Goal: Task Accomplishment & Management: Manage account settings

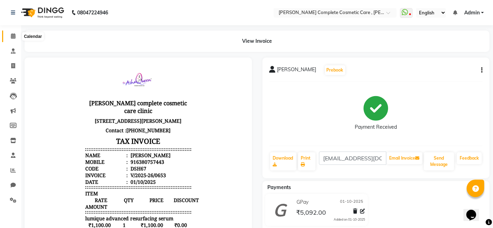
click at [14, 35] on icon at bounding box center [13, 35] width 5 height 5
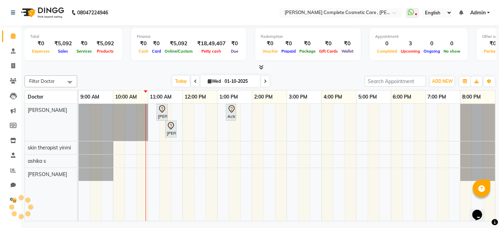
click at [206, 79] on span "Wed" at bounding box center [214, 81] width 17 height 5
select select "10"
select select "2025"
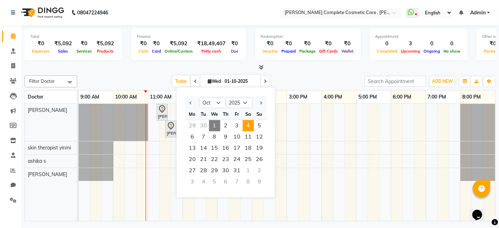
click at [243, 124] on span "4" at bounding box center [248, 125] width 11 height 11
type input "04-10-2025"
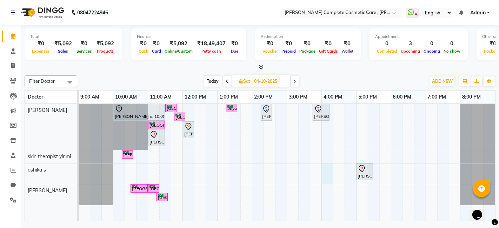
click at [327, 172] on div "[PERSON_NAME] a, 10:00 AM-11:30 AM, IV [MEDICAL_DATA] treatment - Elite [GEOGRA…" at bounding box center [287, 162] width 417 height 117
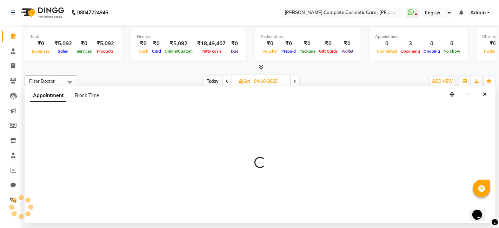
select select "83350"
select select "960"
select select "tentative"
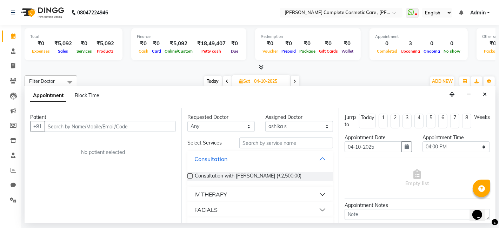
click at [165, 122] on input "text" at bounding box center [110, 126] width 131 height 11
click at [161, 125] on input "text" at bounding box center [110, 126] width 131 height 11
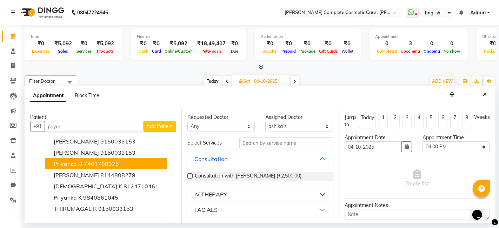
click at [100, 162] on ngb-highlight "7401788025" at bounding box center [101, 163] width 35 height 7
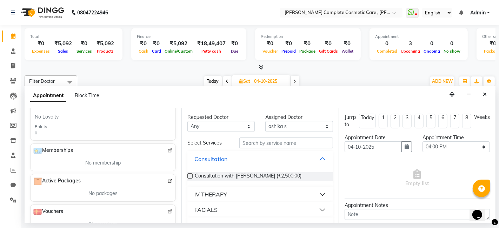
scroll to position [215, 0]
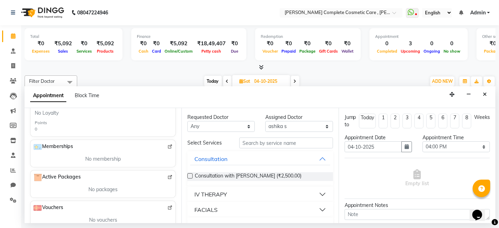
type input "7401788025"
click at [234, 130] on select "Any ashika s [PERSON_NAME] skin therapist [PERSON_NAME]" at bounding box center [221, 126] width 67 height 11
select select "83350"
click at [188, 121] on select "Any ashika s [PERSON_NAME] skin therapist [PERSON_NAME]" at bounding box center [221, 126] width 67 height 11
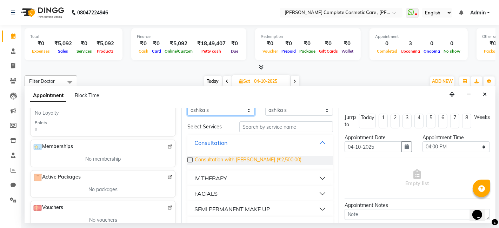
scroll to position [20, 0]
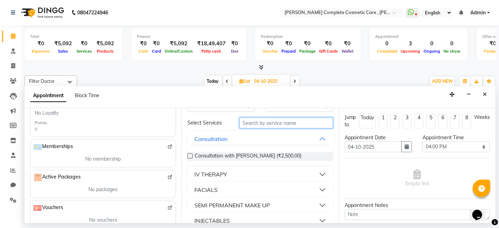
click at [246, 122] on input "text" at bounding box center [285, 123] width 93 height 11
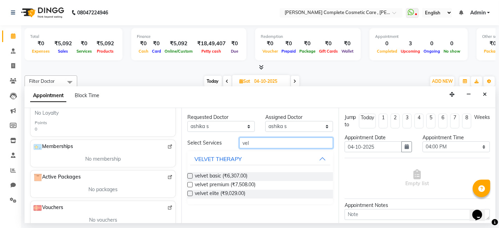
scroll to position [0, 0]
type input "vel"
click at [195, 192] on span "velvet elite (₹9,029.00)" at bounding box center [220, 194] width 51 height 9
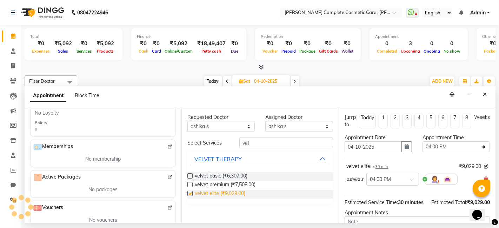
checkbox input "false"
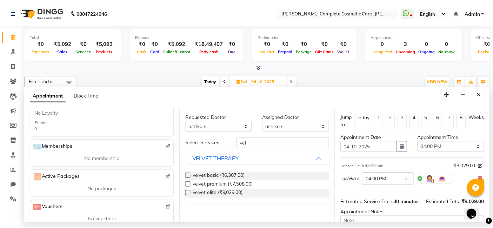
scroll to position [76, 0]
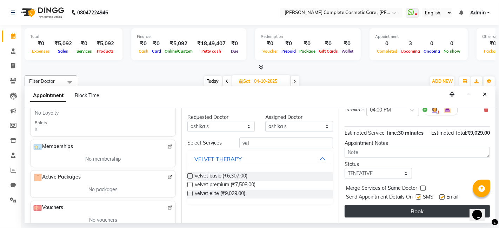
click at [399, 212] on button "Book" at bounding box center [417, 211] width 145 height 13
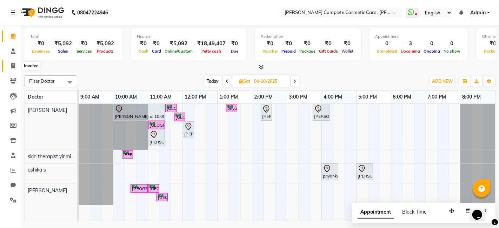
click at [9, 65] on span at bounding box center [13, 66] width 12 height 8
select select "service"
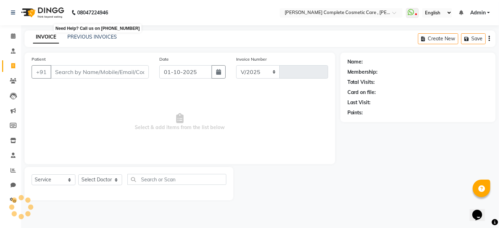
select select "7560"
type input "0654"
select select "product"
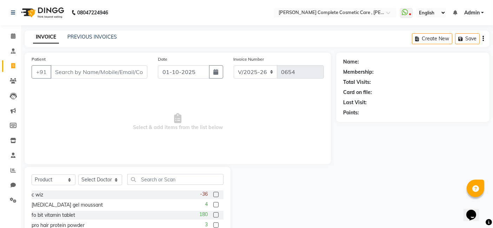
click at [67, 68] on input "Patient" at bounding box center [99, 71] width 97 height 13
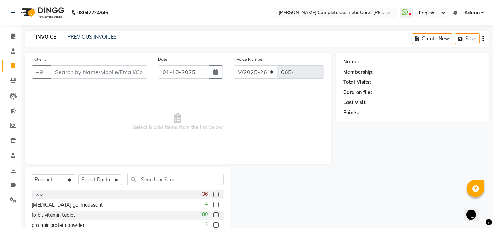
drag, startPoint x: 67, startPoint y: 68, endPoint x: 65, endPoint y: 72, distance: 4.6
click at [65, 72] on input "Patient" at bounding box center [99, 71] width 97 height 13
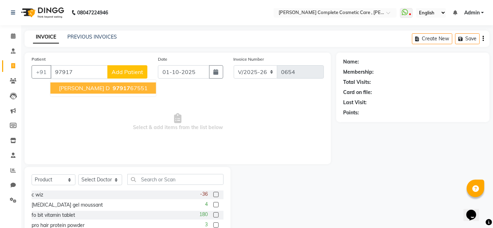
click at [68, 87] on span "[PERSON_NAME] D" at bounding box center [84, 88] width 51 height 7
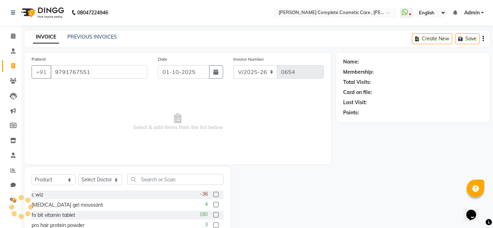
type input "9791767551"
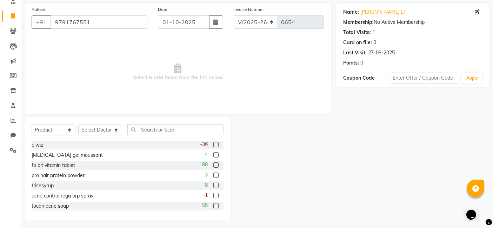
scroll to position [53, 0]
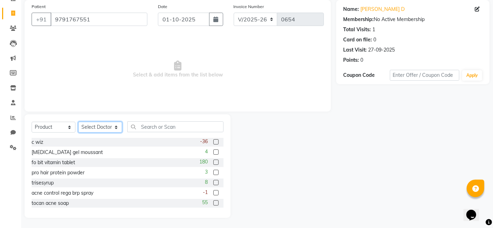
click at [81, 125] on select "Select Doctor [PERSON_NAME] s [PERSON_NAME] [PERSON_NAME] k skin therapist [PER…" at bounding box center [100, 127] width 44 height 11
select select "83350"
click at [78, 122] on select "Select Doctor [PERSON_NAME] s [PERSON_NAME] [PERSON_NAME] k skin therapist [PER…" at bounding box center [100, 127] width 44 height 11
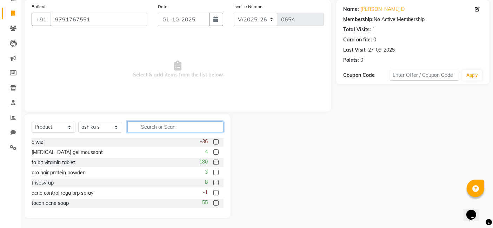
click at [147, 128] on input "text" at bounding box center [175, 127] width 96 height 11
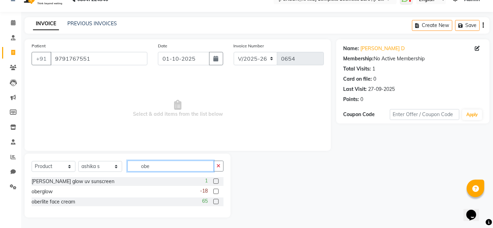
scroll to position [13, 0]
type input "[PERSON_NAME]"
click at [217, 190] on label at bounding box center [216, 191] width 5 height 5
click at [217, 190] on input "checkbox" at bounding box center [216, 192] width 5 height 5
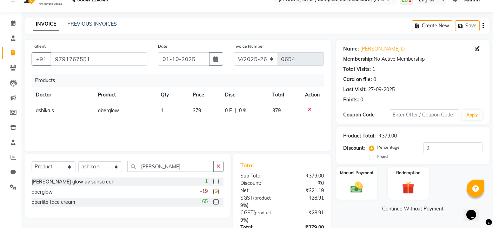
checkbox input "false"
click at [217, 163] on button "button" at bounding box center [219, 166] width 10 height 11
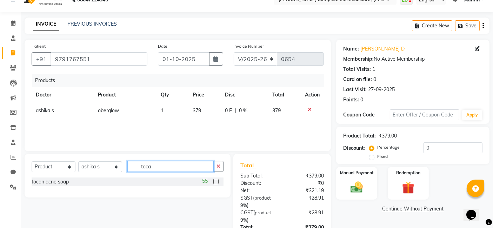
type input "toca"
click at [215, 182] on label at bounding box center [216, 181] width 5 height 5
click at [215, 182] on input "checkbox" at bounding box center [216, 182] width 5 height 5
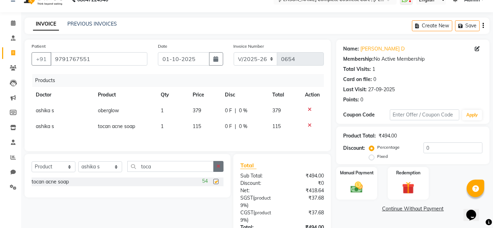
checkbox input "false"
click at [220, 168] on icon "button" at bounding box center [219, 166] width 4 height 5
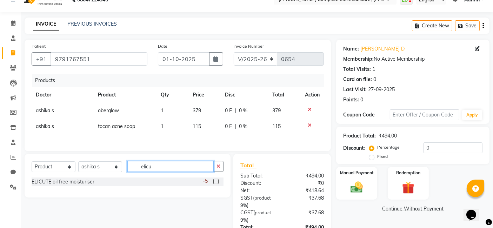
type input "elicu"
click at [216, 183] on label at bounding box center [216, 181] width 5 height 5
click at [216, 183] on input "checkbox" at bounding box center [216, 182] width 5 height 5
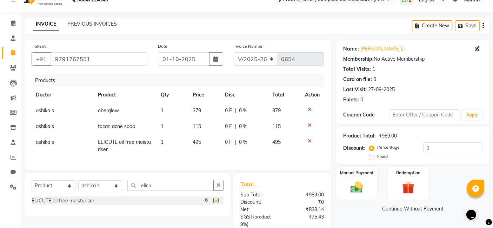
checkbox input "false"
click at [218, 188] on icon "button" at bounding box center [219, 185] width 4 height 5
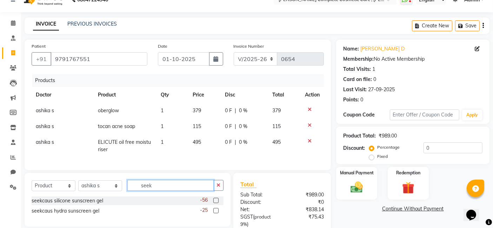
type input "seek"
click at [216, 203] on label at bounding box center [216, 200] width 5 height 5
click at [216, 203] on input "checkbox" at bounding box center [216, 201] width 5 height 5
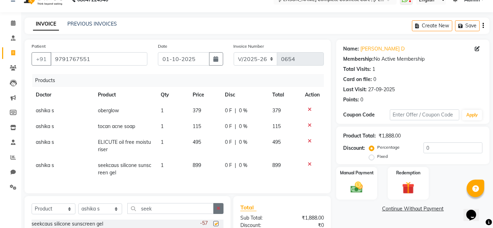
checkbox input "false"
click at [220, 211] on icon "button" at bounding box center [219, 208] width 4 height 5
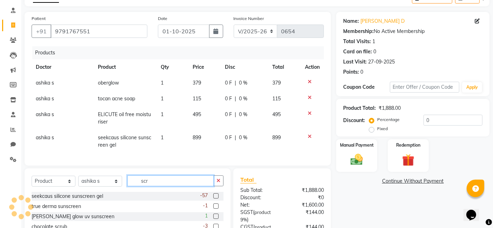
scroll to position [41, 0]
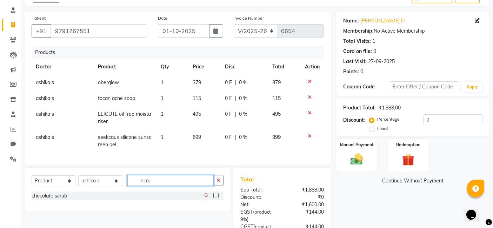
type input "scru"
click at [215, 198] on div "-3" at bounding box center [213, 196] width 21 height 9
click at [214, 198] on label at bounding box center [216, 195] width 5 height 5
click at [214, 198] on input "checkbox" at bounding box center [216, 196] width 5 height 5
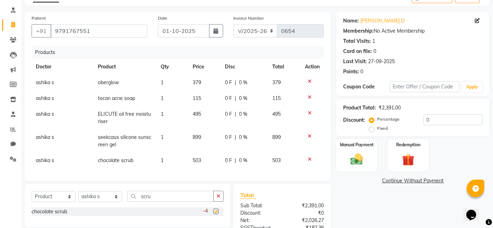
checkbox input "false"
click at [217, 199] on icon "button" at bounding box center [219, 196] width 4 height 5
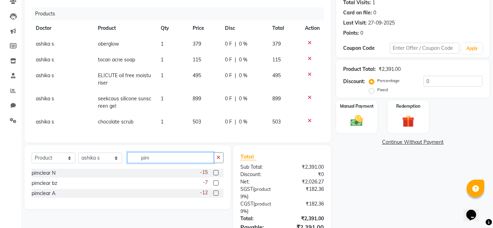
scroll to position [81, 0]
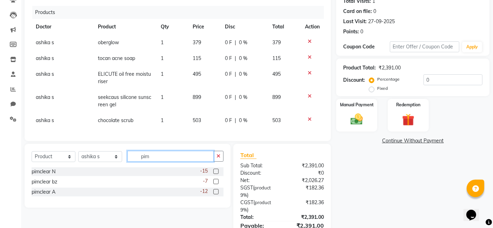
type input "pim"
click at [216, 174] on label at bounding box center [216, 171] width 5 height 5
click at [216, 174] on input "checkbox" at bounding box center [216, 172] width 5 height 5
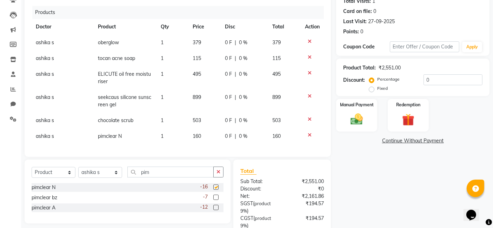
checkbox input "false"
click at [216, 200] on label at bounding box center [216, 197] width 5 height 5
click at [216, 200] on input "checkbox" at bounding box center [216, 198] width 5 height 5
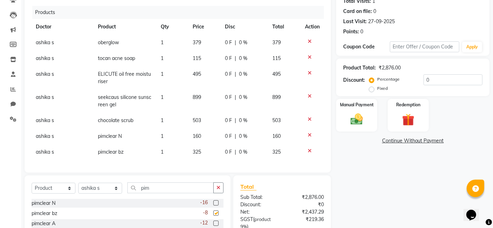
checkbox input "false"
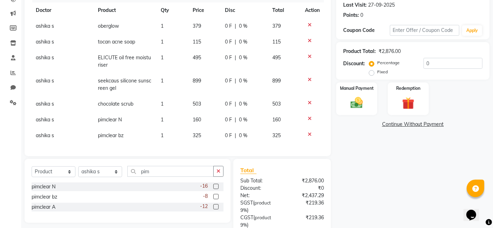
scroll to position [98, 0]
click at [215, 209] on label at bounding box center [216, 206] width 5 height 5
click at [215, 209] on input "checkbox" at bounding box center [216, 207] width 5 height 5
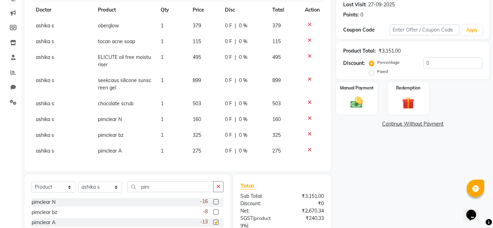
checkbox input "false"
click at [218, 189] on icon "button" at bounding box center [219, 186] width 4 height 5
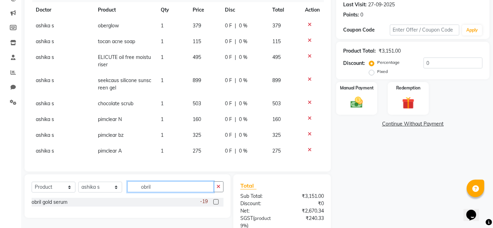
type input "obril"
click at [216, 201] on label at bounding box center [216, 201] width 5 height 5
click at [216, 201] on input "checkbox" at bounding box center [216, 202] width 5 height 5
checkbox input "false"
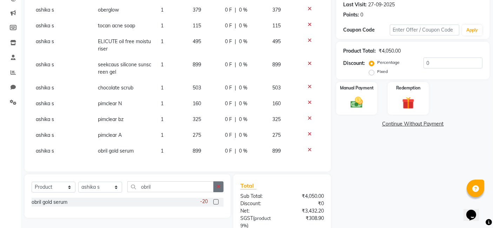
click at [219, 188] on icon "button" at bounding box center [219, 186] width 4 height 5
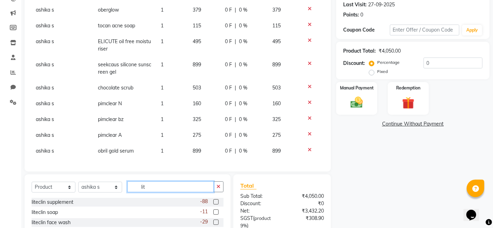
type input "lit"
click at [216, 201] on label at bounding box center [216, 201] width 5 height 5
click at [216, 201] on input "checkbox" at bounding box center [216, 202] width 5 height 5
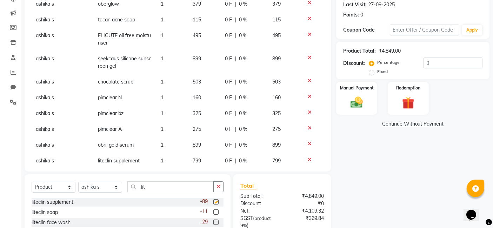
checkbox input "false"
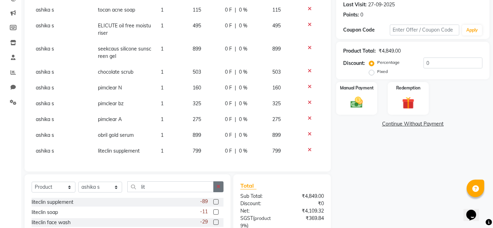
click at [221, 191] on button "button" at bounding box center [219, 187] width 10 height 11
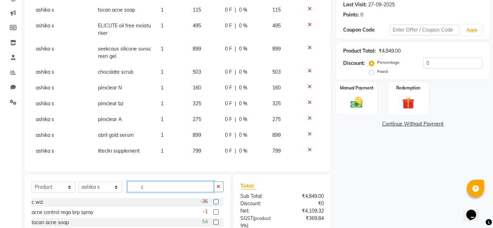
type input "c"
click at [214, 201] on label at bounding box center [216, 201] width 5 height 5
click at [214, 201] on input "checkbox" at bounding box center [216, 202] width 5 height 5
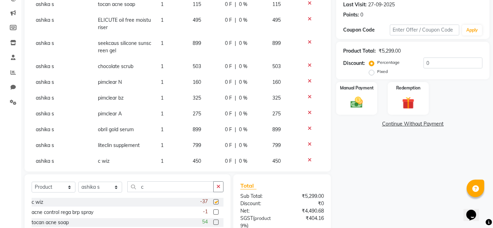
checkbox input "false"
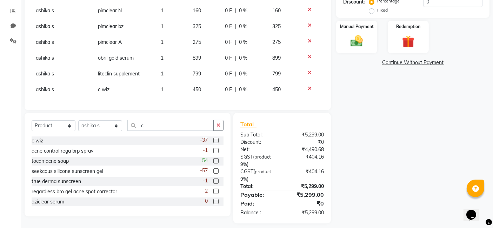
scroll to position [159, 0]
click at [218, 129] on button "button" at bounding box center [219, 125] width 10 height 11
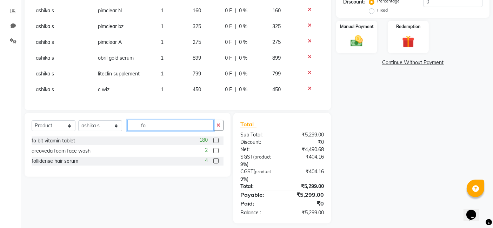
type input "fo"
click at [216, 142] on label at bounding box center [216, 140] width 5 height 5
click at [216, 142] on input "checkbox" at bounding box center [216, 141] width 5 height 5
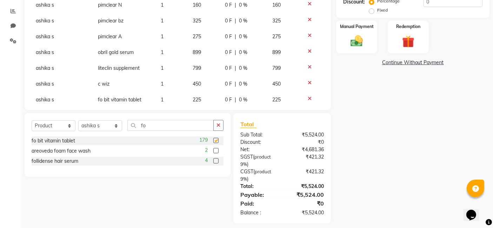
checkbox input "false"
click at [217, 126] on icon "button" at bounding box center [219, 125] width 4 height 5
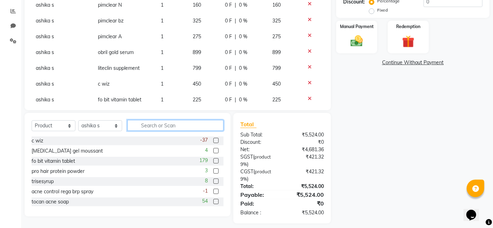
scroll to position [69, 0]
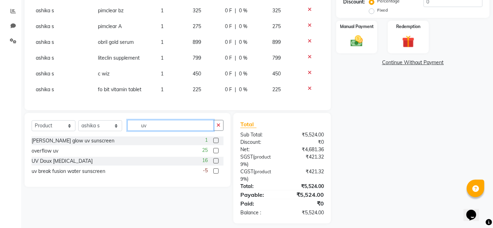
type input "uv"
click at [216, 162] on label at bounding box center [216, 160] width 5 height 5
click at [216, 162] on input "checkbox" at bounding box center [216, 161] width 5 height 5
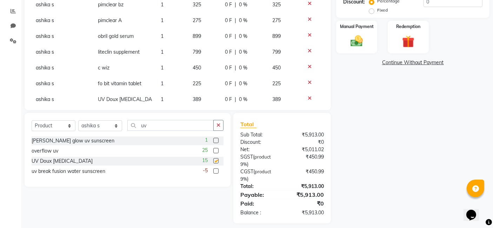
checkbox input "false"
click at [218, 127] on icon "button" at bounding box center [219, 125] width 4 height 5
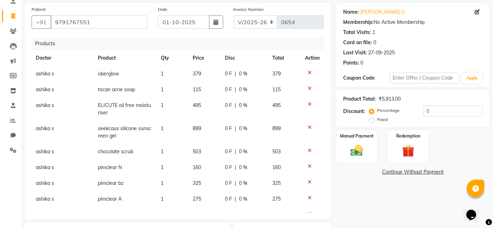
scroll to position [49, 0]
click at [195, 74] on span "379" at bounding box center [197, 74] width 8 height 6
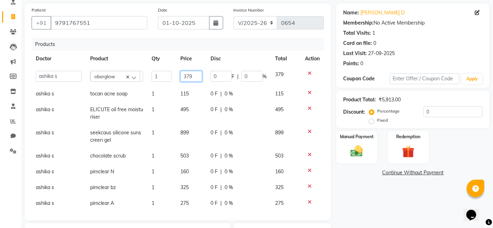
click at [184, 77] on input "379" at bounding box center [190, 76] width 21 height 11
click at [186, 76] on input "39" at bounding box center [190, 76] width 21 height 11
type input "399"
click at [178, 160] on tbody "[PERSON_NAME] s [PERSON_NAME] [PERSON_NAME] k skin therapist yinmi srikanth obe…" at bounding box center [178, 182] width 293 height 231
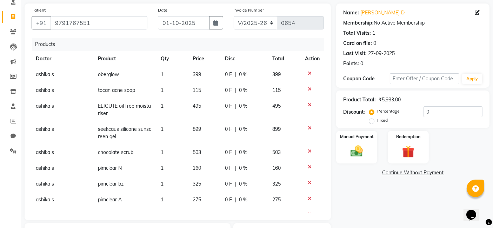
click at [193, 151] on span "503" at bounding box center [197, 152] width 8 height 6
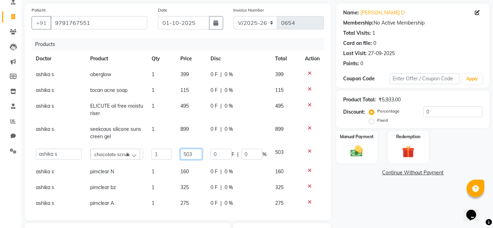
click at [192, 153] on input "503" at bounding box center [190, 154] width 21 height 11
type input "5"
type input "499"
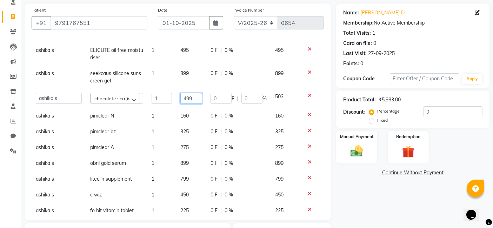
scroll to position [57, 0]
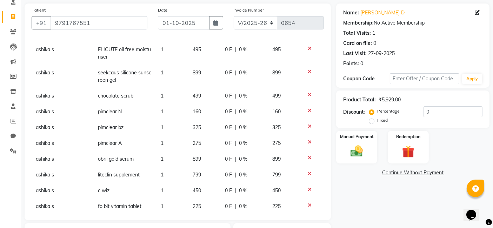
click at [189, 159] on td "899" at bounding box center [205, 159] width 33 height 16
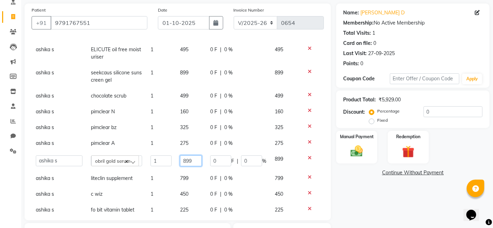
click at [186, 161] on input "899" at bounding box center [191, 161] width 22 height 11
type input "8"
type input "950"
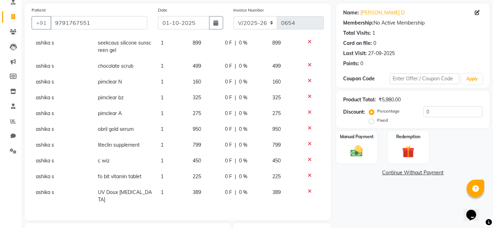
scroll to position [85, 0]
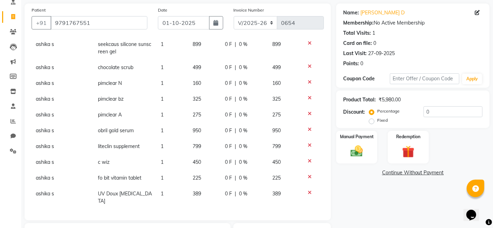
click at [183, 146] on tr "ashika s liteclin supplement 1 799 0 F | 0 % 799" at bounding box center [178, 147] width 293 height 16
click at [193, 144] on span "799" at bounding box center [197, 146] width 8 height 6
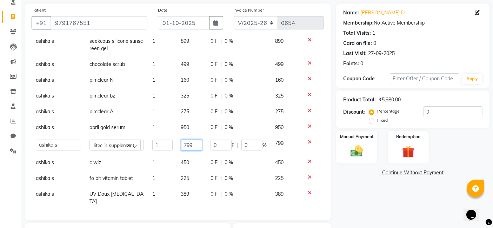
click at [193, 143] on input "799" at bounding box center [191, 145] width 21 height 11
type input "7"
type input "850"
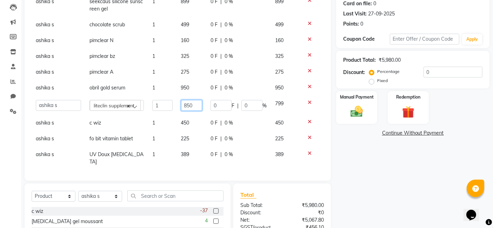
scroll to position [89, 0]
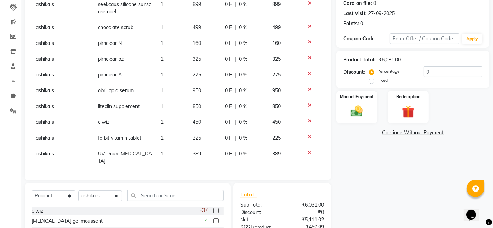
click at [157, 137] on td "1" at bounding box center [173, 138] width 32 height 16
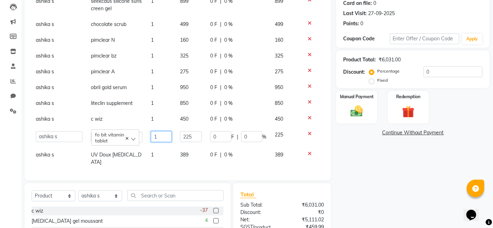
click at [157, 137] on input "1" at bounding box center [161, 136] width 21 height 11
type input "2"
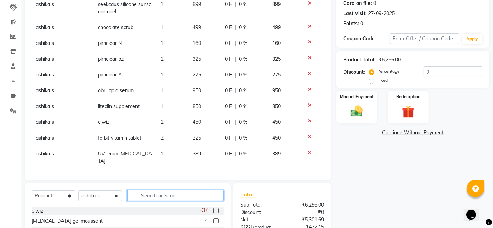
click at [206, 198] on input "text" at bounding box center [175, 195] width 96 height 11
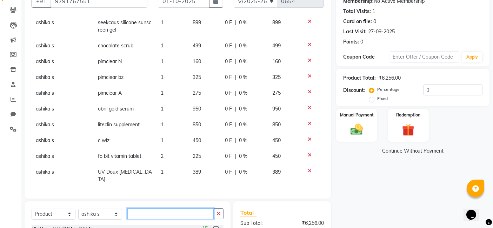
scroll to position [74, 0]
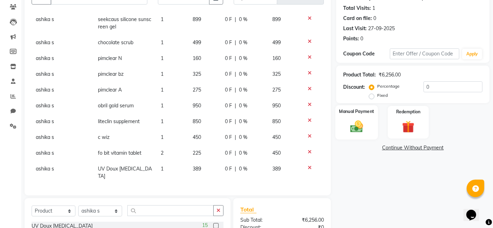
click at [350, 127] on img at bounding box center [357, 126] width 21 height 15
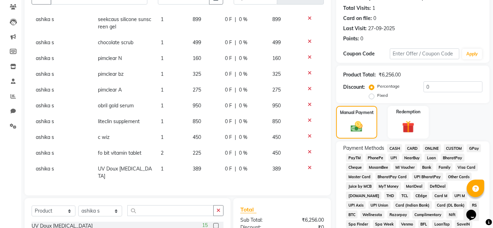
click at [472, 145] on span "GPay" at bounding box center [474, 148] width 14 height 8
click at [475, 150] on span "GPay" at bounding box center [474, 148] width 14 height 8
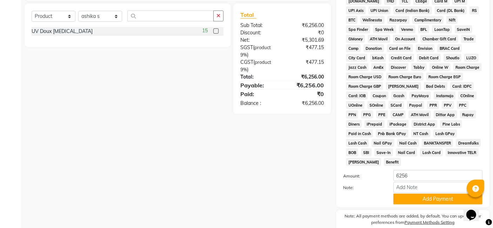
scroll to position [292, 0]
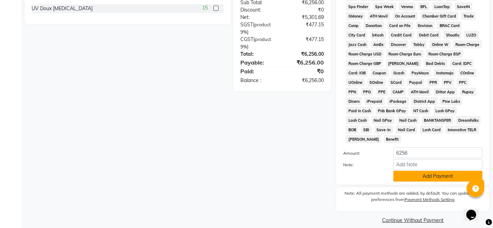
click at [428, 171] on button "Add Payment" at bounding box center [438, 176] width 89 height 11
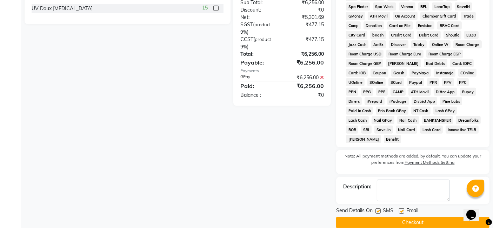
click at [391, 217] on button "Checkout" at bounding box center [412, 222] width 153 height 11
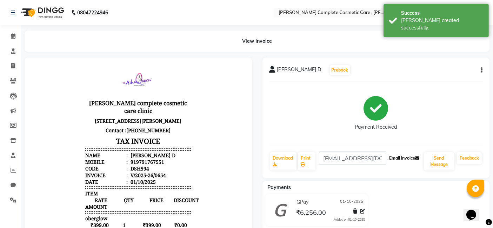
click at [411, 155] on button "Email Invoice" at bounding box center [405, 158] width 36 height 12
click at [441, 159] on button "Send Message" at bounding box center [439, 161] width 30 height 18
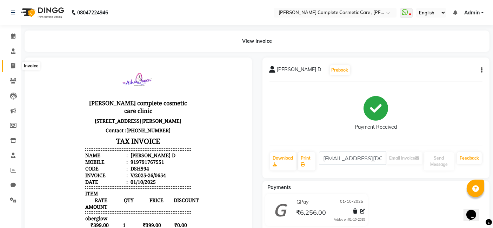
click at [12, 64] on icon at bounding box center [13, 65] width 4 height 5
select select "service"
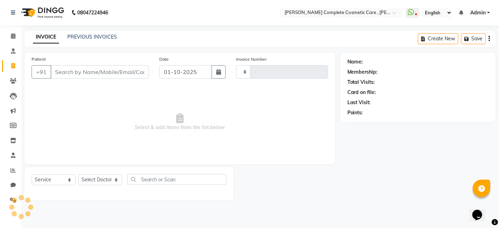
type input "0655"
select select "7560"
select select "product"
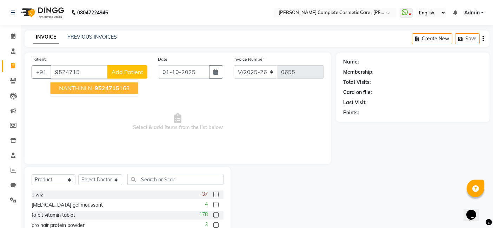
click at [95, 90] on span "9524715" at bounding box center [107, 88] width 25 height 7
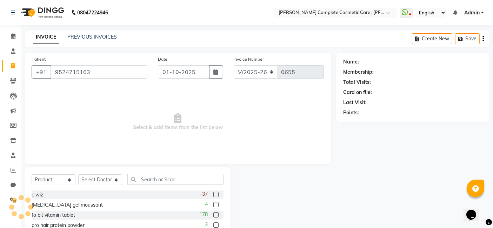
type input "9524715163"
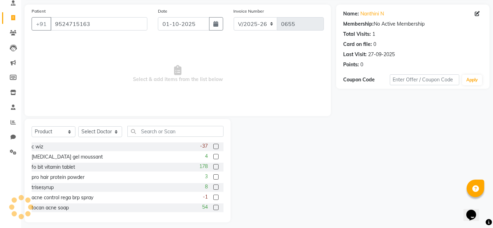
scroll to position [49, 0]
click at [99, 133] on select "Select Doctor [PERSON_NAME] s [PERSON_NAME] [PERSON_NAME] k skin therapist [PER…" at bounding box center [100, 131] width 44 height 11
select select "67035"
click at [78, 126] on select "Select Doctor [PERSON_NAME] s [PERSON_NAME] [PERSON_NAME] k skin therapist [PER…" at bounding box center [100, 131] width 44 height 11
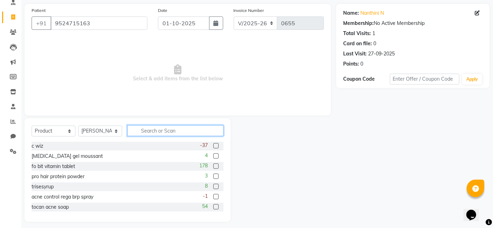
click at [152, 131] on input "text" at bounding box center [175, 130] width 96 height 11
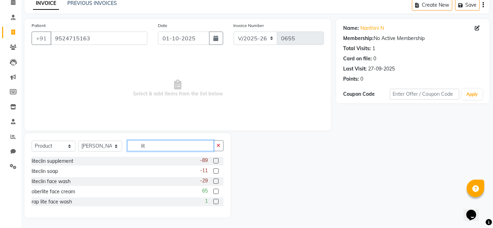
scroll to position [33, 0]
type input "lite"
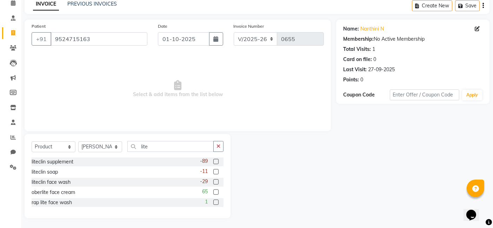
click at [214, 181] on label at bounding box center [216, 181] width 5 height 5
click at [214, 181] on input "checkbox" at bounding box center [216, 182] width 5 height 5
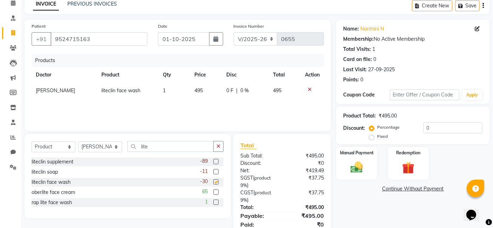
checkbox input "false"
click at [222, 150] on button "button" at bounding box center [219, 146] width 10 height 11
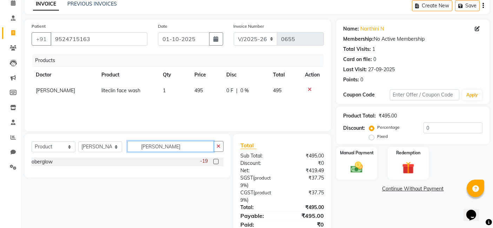
type input "[PERSON_NAME]"
click at [216, 161] on label at bounding box center [216, 161] width 5 height 5
click at [216, 161] on input "checkbox" at bounding box center [216, 162] width 5 height 5
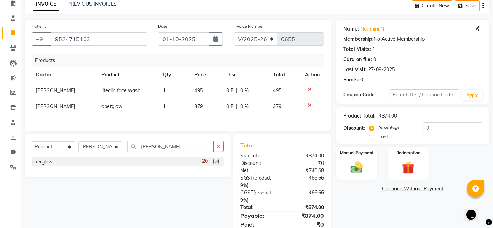
checkbox input "false"
click at [216, 149] on button "button" at bounding box center [219, 146] width 10 height 11
type input "[PERSON_NAME]"
click at [216, 162] on label at bounding box center [216, 161] width 5 height 5
click at [216, 162] on input "checkbox" at bounding box center [216, 162] width 5 height 5
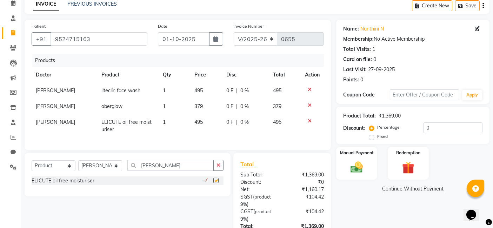
checkbox input "false"
click at [218, 171] on button "button" at bounding box center [219, 165] width 10 height 11
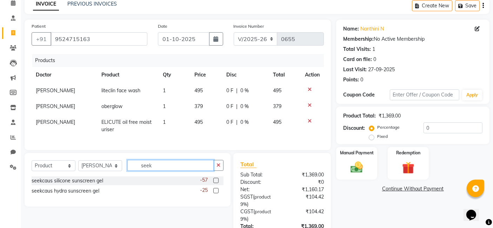
type input "seek"
click at [214, 193] on label at bounding box center [216, 190] width 5 height 5
click at [214, 193] on input "checkbox" at bounding box center [216, 191] width 5 height 5
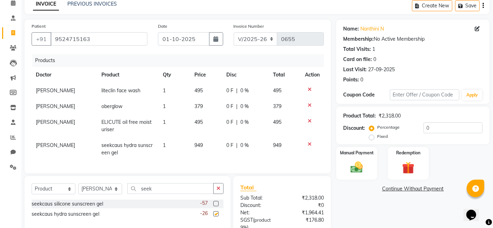
checkbox input "false"
click at [217, 191] on icon "button" at bounding box center [219, 188] width 4 height 5
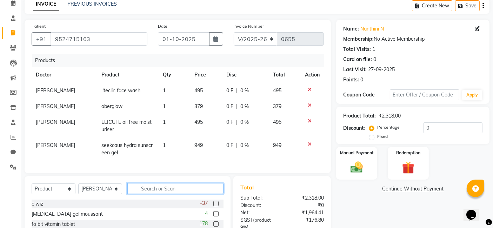
click at [217, 194] on input "text" at bounding box center [175, 188] width 96 height 11
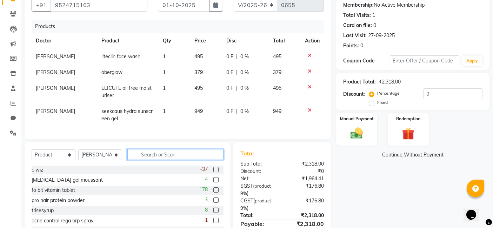
scroll to position [67, 0]
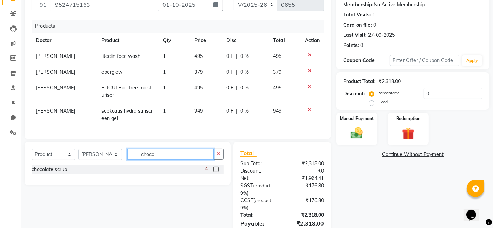
type input "choco"
click at [218, 172] on label at bounding box center [216, 169] width 5 height 5
click at [218, 172] on input "checkbox" at bounding box center [216, 170] width 5 height 5
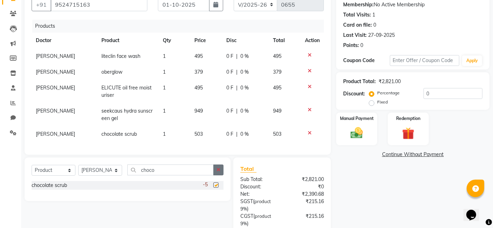
checkbox input "false"
click at [218, 172] on icon "button" at bounding box center [219, 170] width 4 height 5
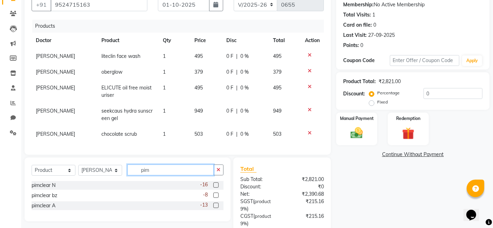
type input "pim"
click at [217, 188] on label at bounding box center [216, 185] width 5 height 5
click at [217, 188] on input "checkbox" at bounding box center [216, 185] width 5 height 5
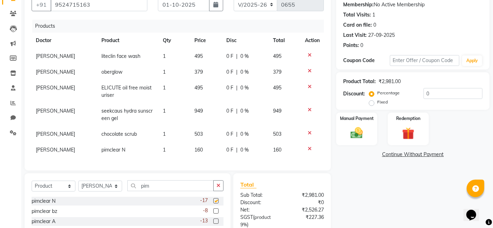
checkbox input "false"
click at [217, 214] on label at bounding box center [216, 211] width 5 height 5
click at [217, 214] on input "checkbox" at bounding box center [216, 211] width 5 height 5
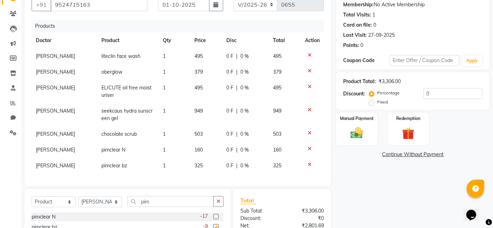
checkbox input "false"
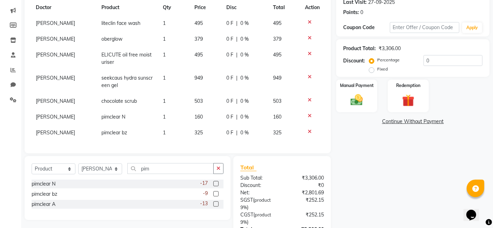
scroll to position [101, 0]
click at [216, 206] on label at bounding box center [216, 203] width 5 height 5
click at [216, 206] on input "checkbox" at bounding box center [216, 204] width 5 height 5
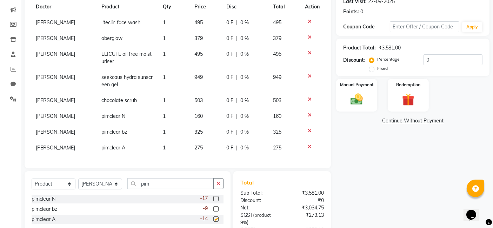
checkbox input "false"
click at [216, 184] on button "button" at bounding box center [219, 183] width 10 height 11
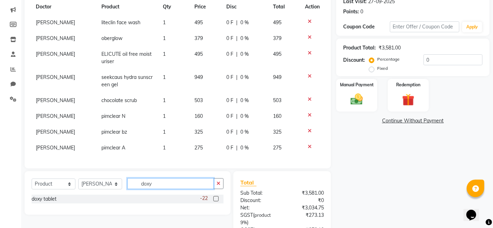
type input "doxy"
click at [215, 197] on label at bounding box center [216, 198] width 5 height 5
click at [215, 197] on input "checkbox" at bounding box center [216, 199] width 5 height 5
checkbox input "false"
click at [218, 184] on icon "button" at bounding box center [219, 183] width 4 height 5
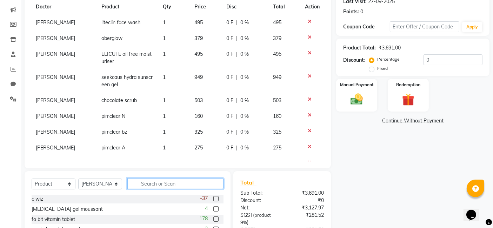
scroll to position [22, 0]
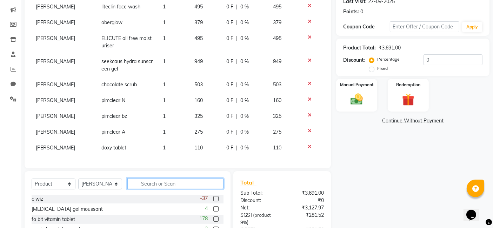
click at [150, 183] on input "text" at bounding box center [175, 183] width 96 height 11
type input "li"
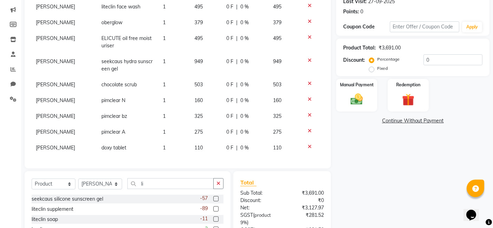
click at [214, 207] on label at bounding box center [216, 208] width 5 height 5
click at [214, 207] on input "checkbox" at bounding box center [216, 209] width 5 height 5
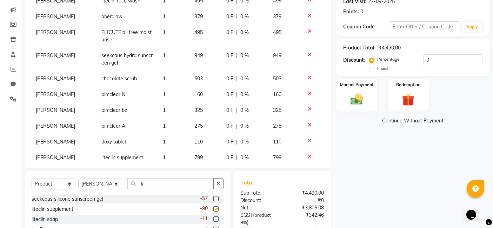
checkbox input "false"
click at [217, 185] on icon "button" at bounding box center [219, 183] width 4 height 5
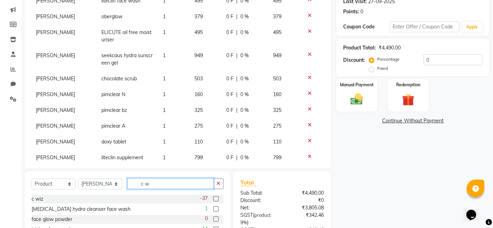
type input "c w"
click at [214, 198] on label at bounding box center [216, 198] width 5 height 5
click at [214, 198] on input "checkbox" at bounding box center [216, 199] width 5 height 5
checkbox input "false"
click at [217, 181] on icon "button" at bounding box center [219, 183] width 4 height 5
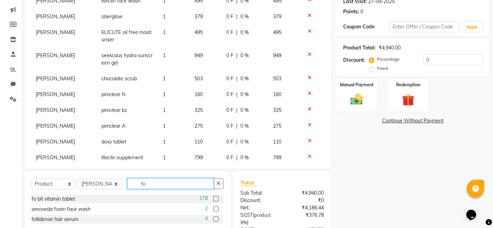
type input "fo"
click at [217, 199] on label at bounding box center [216, 198] width 5 height 5
click at [217, 199] on input "checkbox" at bounding box center [216, 199] width 5 height 5
checkbox input "false"
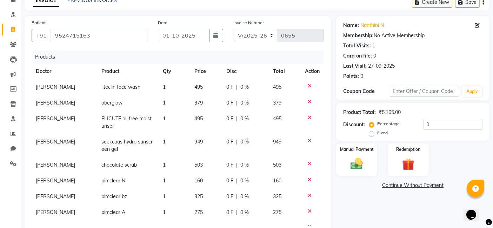
scroll to position [36, 0]
click at [195, 103] on span "379" at bounding box center [199, 103] width 8 height 6
select select "67035"
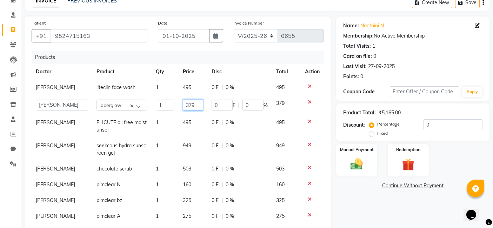
click at [184, 103] on input "379" at bounding box center [193, 105] width 20 height 11
click at [184, 105] on input "39" at bounding box center [193, 105] width 20 height 11
type input "3"
type input "6"
click at [184, 105] on input "number" at bounding box center [193, 105] width 20 height 11
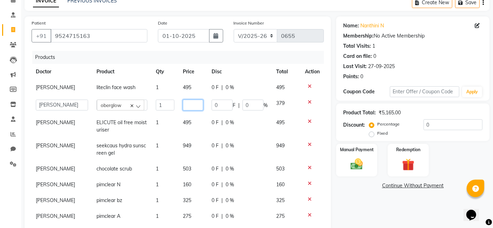
click at [184, 105] on input "number" at bounding box center [193, 105] width 20 height 11
click at [183, 102] on input "number" at bounding box center [193, 105] width 20 height 11
type input "5"
type input "399"
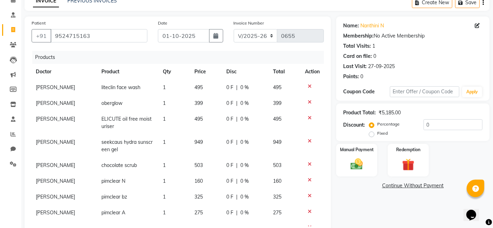
click at [184, 122] on tr "[PERSON_NAME] ELICUTE oil free moisturiser 1 495 0 F | 0 % 495" at bounding box center [178, 122] width 293 height 23
click at [200, 164] on td "503" at bounding box center [206, 166] width 32 height 16
select select "67035"
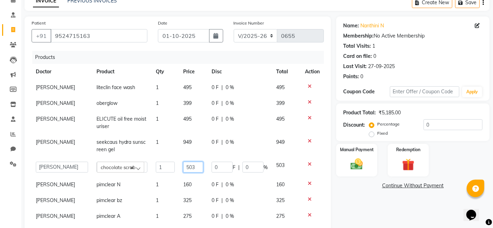
click at [187, 165] on input "503" at bounding box center [193, 167] width 20 height 11
type input "5"
type input "499"
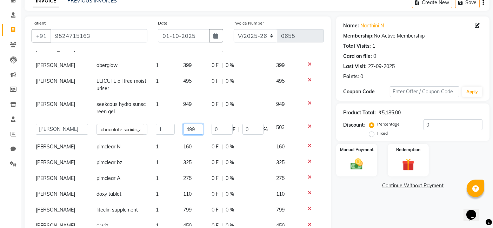
scroll to position [72, 0]
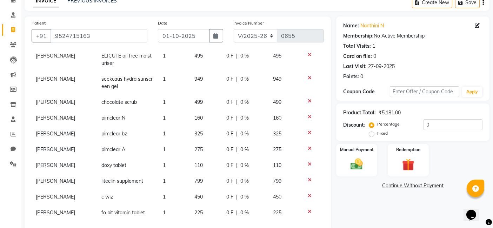
click at [190, 158] on td "110" at bounding box center [206, 166] width 32 height 16
select select "67035"
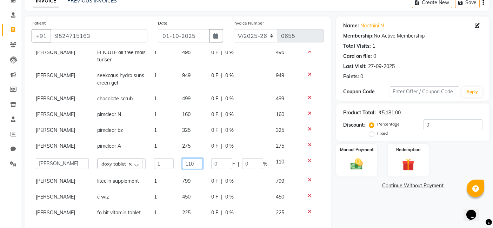
click at [183, 158] on input "110" at bounding box center [192, 163] width 21 height 11
type input "120"
click at [185, 174] on td "799" at bounding box center [192, 181] width 29 height 16
select select "67035"
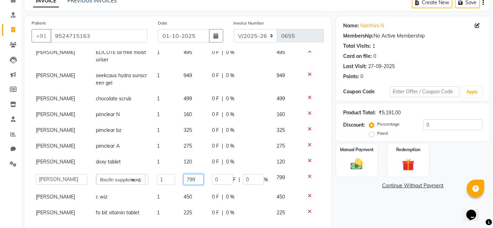
click at [188, 174] on input "799" at bounding box center [194, 179] width 20 height 11
type input "7"
type input "850"
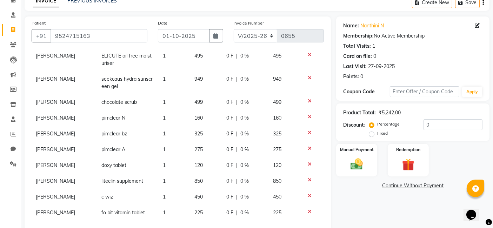
click at [162, 176] on td "1" at bounding box center [175, 181] width 32 height 16
select select "67035"
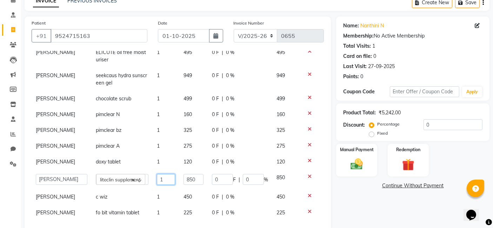
click at [160, 174] on input "1" at bounding box center [166, 179] width 19 height 11
type input "3"
click at [160, 174] on input "3" at bounding box center [166, 179] width 19 height 11
click at [166, 189] on td "1" at bounding box center [166, 197] width 27 height 16
select select "67035"
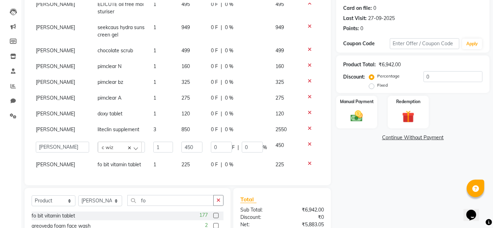
scroll to position [85, 0]
click at [152, 157] on td "1" at bounding box center [163, 165] width 28 height 16
select select "67035"
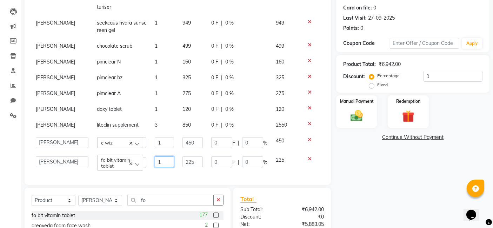
click at [155, 161] on input "1" at bounding box center [164, 162] width 19 height 11
type input "3"
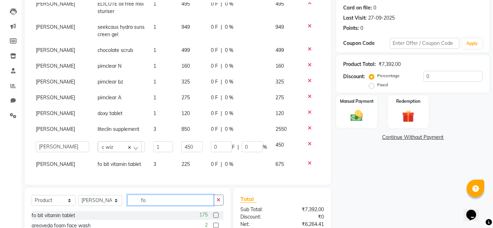
click at [185, 202] on input "fo" at bounding box center [170, 200] width 86 height 11
click at [219, 199] on icon "button" at bounding box center [219, 200] width 4 height 5
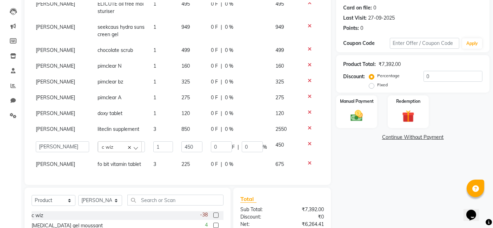
click at [238, 161] on div "0 F | 0 %" at bounding box center [239, 164] width 56 height 7
select select "67035"
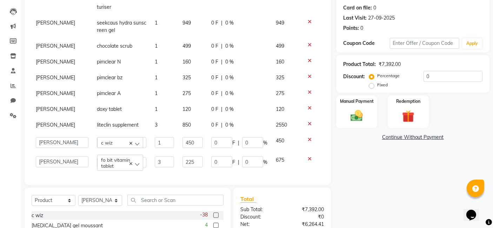
scroll to position [78, 0]
click at [241, 165] on td "0 F | 0 %" at bounding box center [239, 162] width 65 height 20
click at [158, 137] on input "1" at bounding box center [164, 142] width 19 height 11
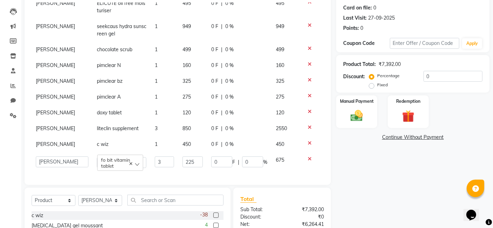
scroll to position [74, 0]
click at [160, 167] on div "Products Doctor Product Qty Price Disc Total Action [PERSON_NAME] liteclin face…" at bounding box center [178, 90] width 293 height 176
click at [162, 157] on input "3" at bounding box center [164, 162] width 19 height 11
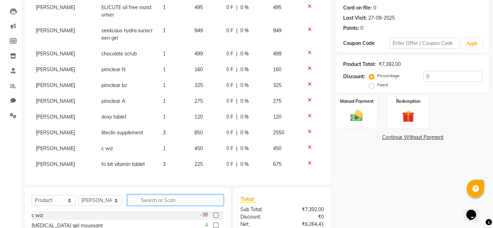
click at [178, 198] on input "text" at bounding box center [175, 200] width 96 height 11
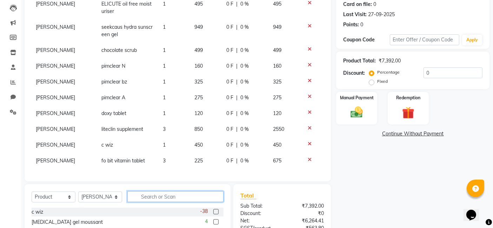
scroll to position [87, 0]
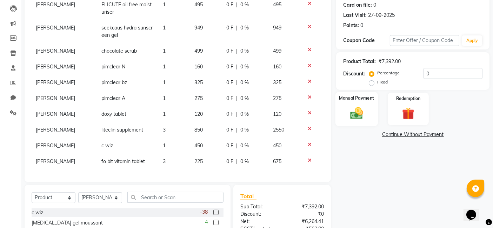
click at [353, 103] on div "Manual Payment" at bounding box center [357, 109] width 42 height 34
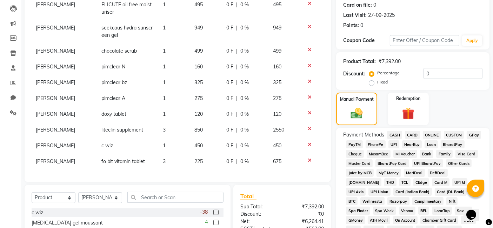
click at [471, 136] on span "GPay" at bounding box center [474, 135] width 14 height 8
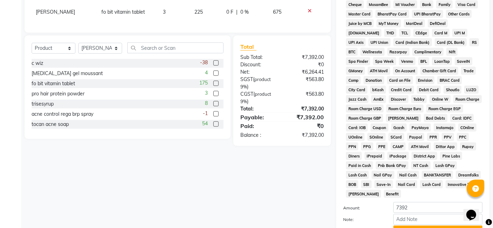
scroll to position [292, 0]
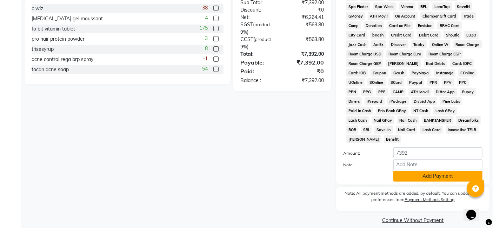
click at [429, 171] on button "Add Payment" at bounding box center [438, 176] width 89 height 11
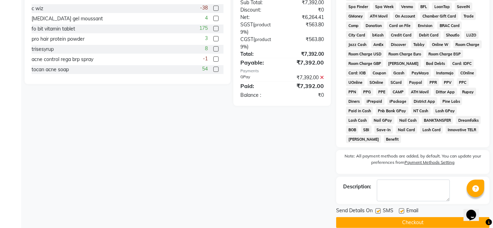
click at [398, 217] on button "Checkout" at bounding box center [412, 222] width 153 height 11
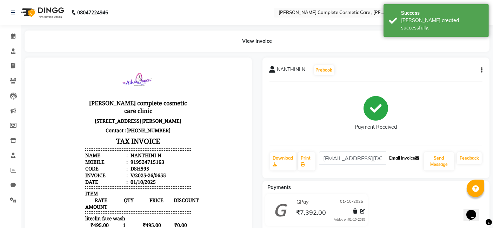
click at [395, 157] on button "Email Invoice" at bounding box center [405, 158] width 36 height 12
click at [432, 155] on button "Send Message" at bounding box center [439, 161] width 30 height 18
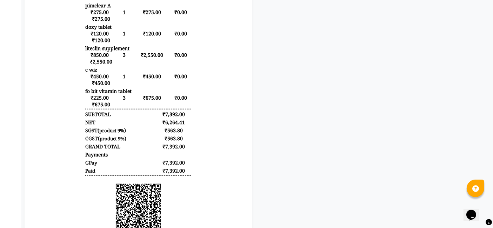
scroll to position [363, 0]
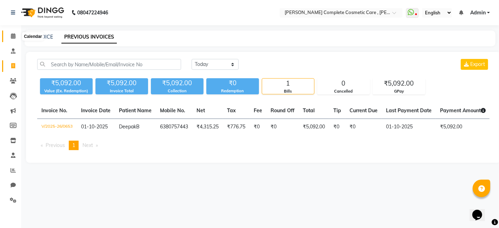
click at [9, 37] on span at bounding box center [13, 36] width 12 height 8
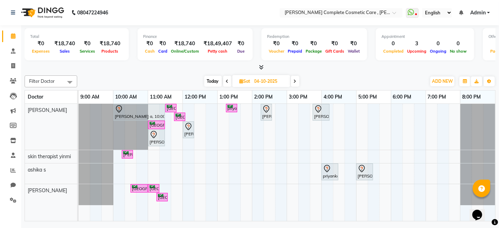
click at [215, 78] on span "Today" at bounding box center [213, 81] width 18 height 11
type input "01-10-2025"
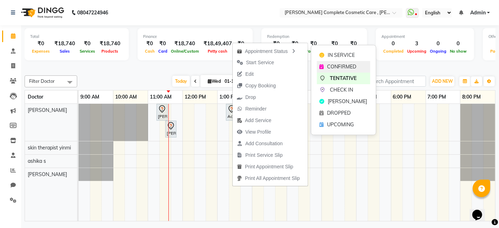
click at [329, 64] on span "CONFIRMED" at bounding box center [342, 66] width 29 height 7
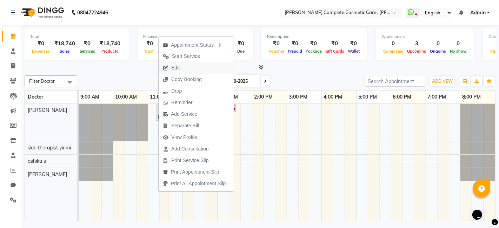
click at [179, 65] on span "Edit" at bounding box center [171, 68] width 25 height 12
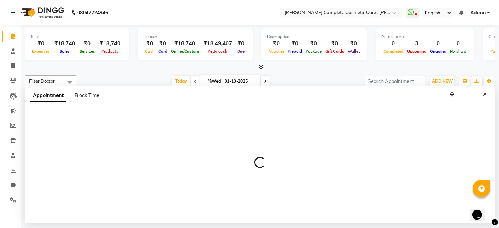
select select "tentative"
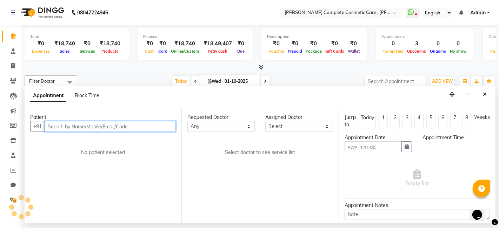
type input "01-10-2025"
select select "67035"
select select "675"
select select "3800"
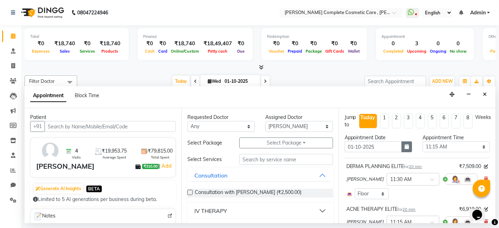
click at [402, 149] on button "button" at bounding box center [407, 147] width 11 height 11
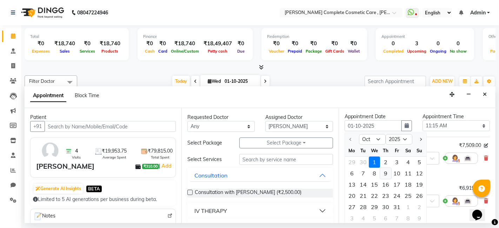
scroll to position [24, 0]
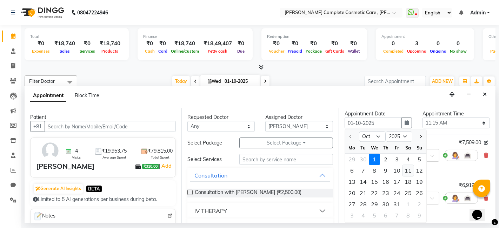
click at [405, 170] on div "11" at bounding box center [408, 170] width 11 height 11
type input "11-10-2025"
select select "675"
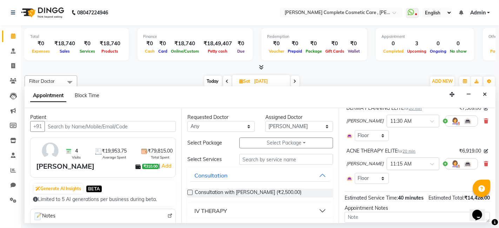
scroll to position [57, 0]
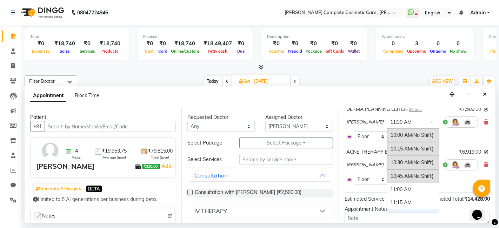
click at [431, 122] on span at bounding box center [435, 124] width 9 height 7
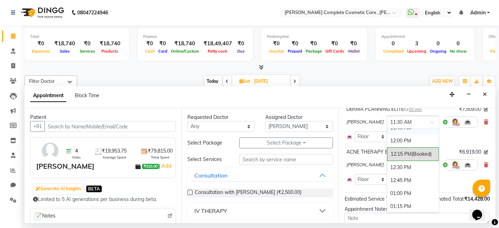
scroll to position [100, 0]
click at [400, 164] on div "12:30 PM" at bounding box center [413, 168] width 52 height 13
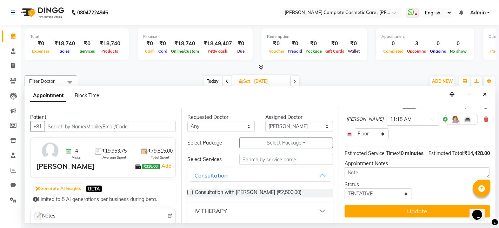
scroll to position [110, 0]
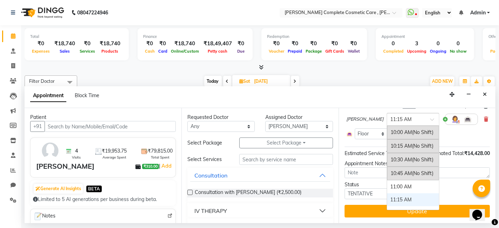
click at [407, 116] on div "× 11:15 AM" at bounding box center [401, 119] width 21 height 7
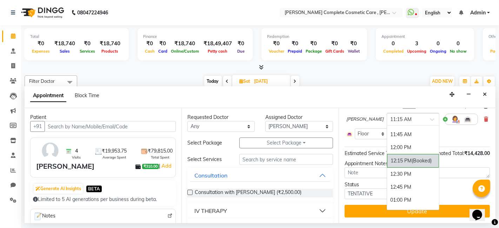
scroll to position [92, 0]
click at [399, 180] on div "12:45 PM" at bounding box center [413, 186] width 52 height 13
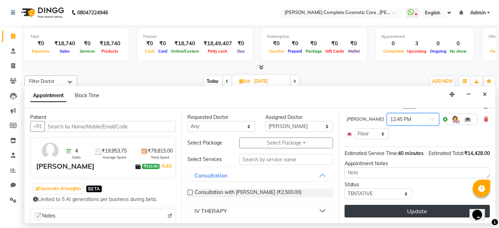
click at [406, 210] on button "Update" at bounding box center [417, 211] width 145 height 13
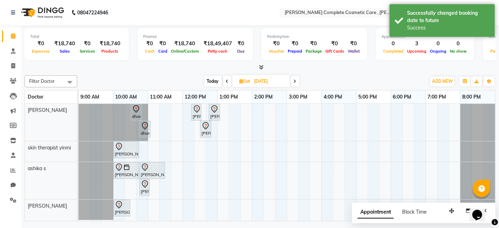
click at [216, 81] on span "Today" at bounding box center [213, 81] width 18 height 11
type input "01-10-2025"
